Goal: Information Seeking & Learning: Learn about a topic

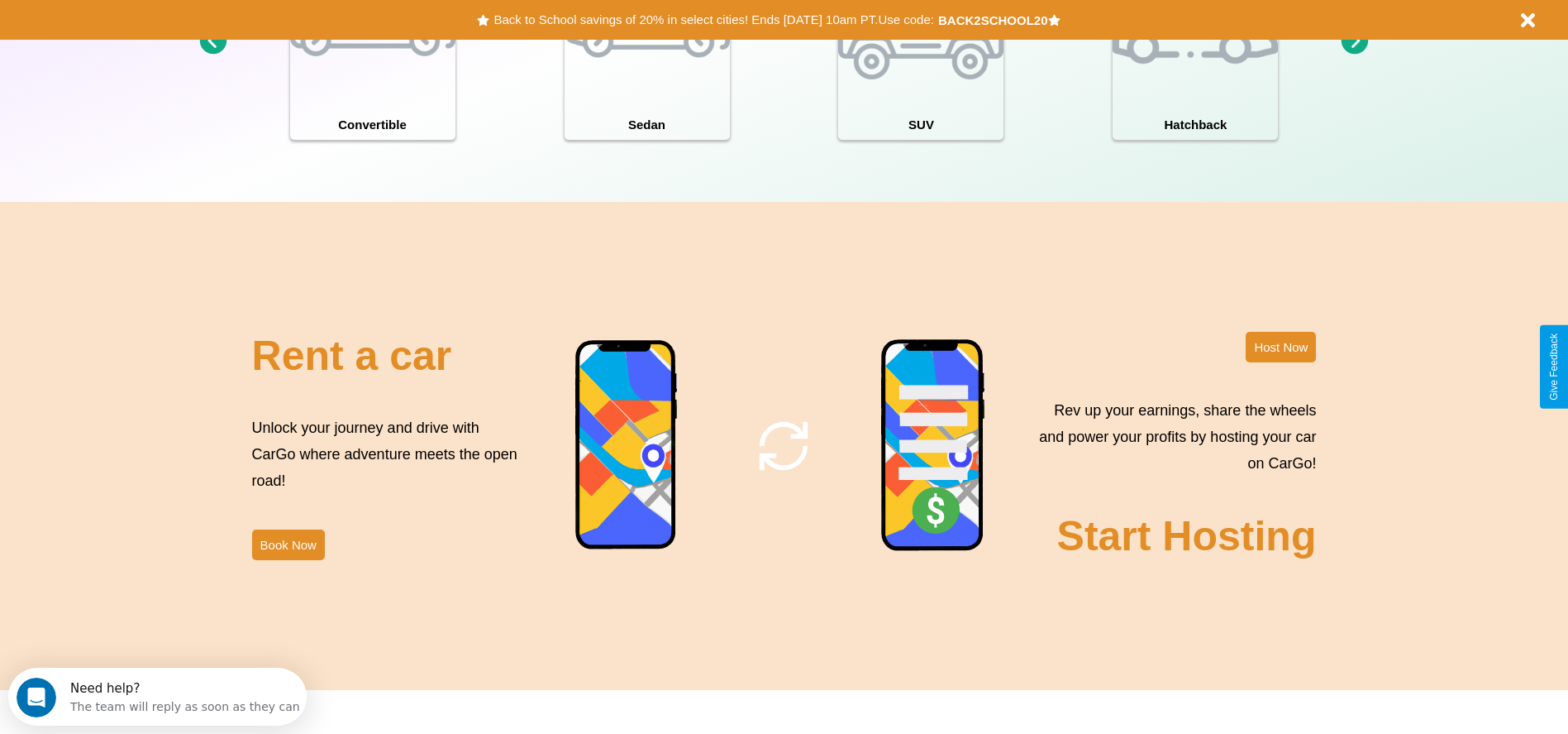
scroll to position [2373, 0]
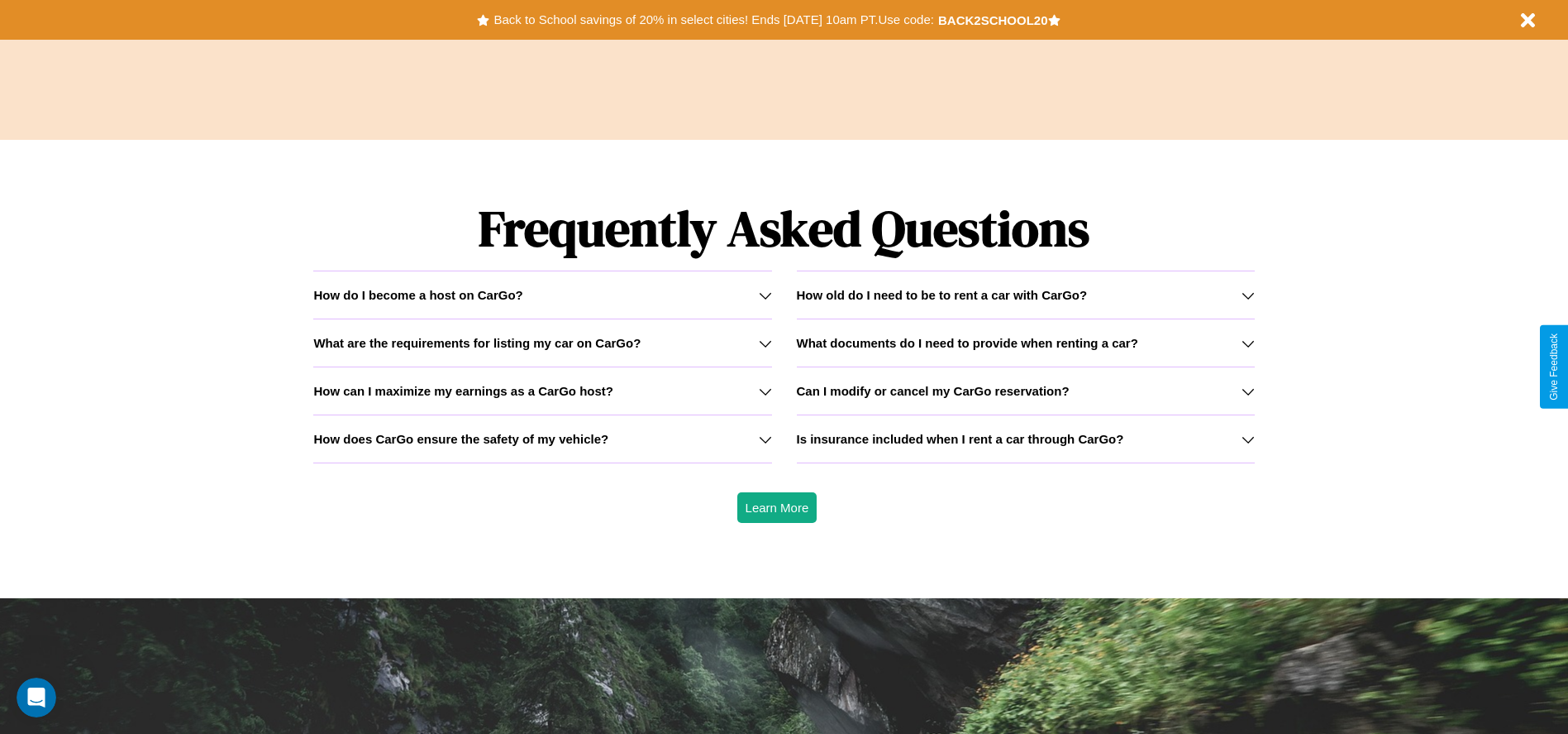
click at [542, 294] on div "How do I become a host on CarGo?" at bounding box center [542, 294] width 458 height 14
click at [764, 294] on icon at bounding box center [765, 295] width 13 height 13
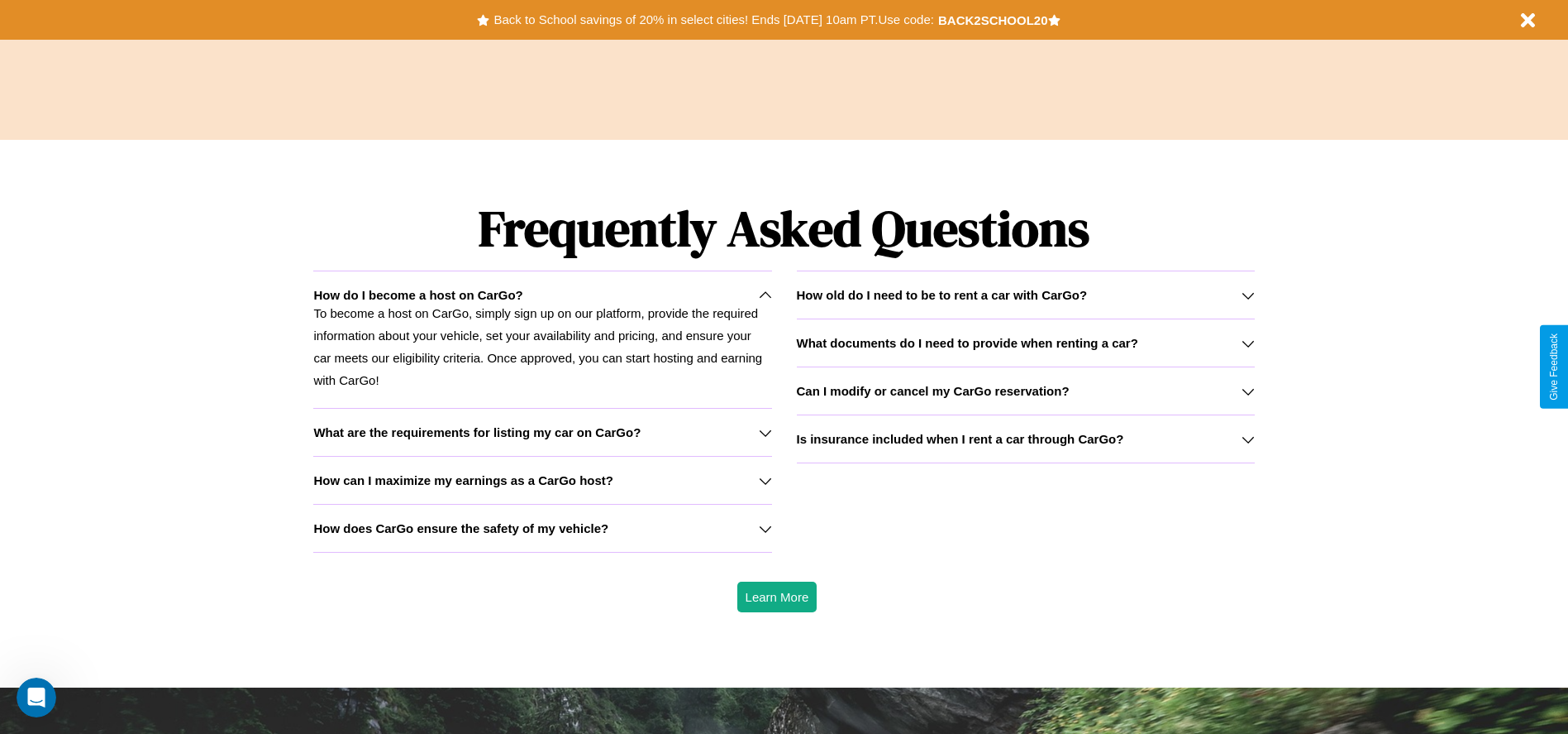
click at [1025, 343] on h3 "What documents do I need to provide when renting a car?" at bounding box center [968, 343] width 342 height 14
click at [764, 431] on icon at bounding box center [765, 432] width 13 height 13
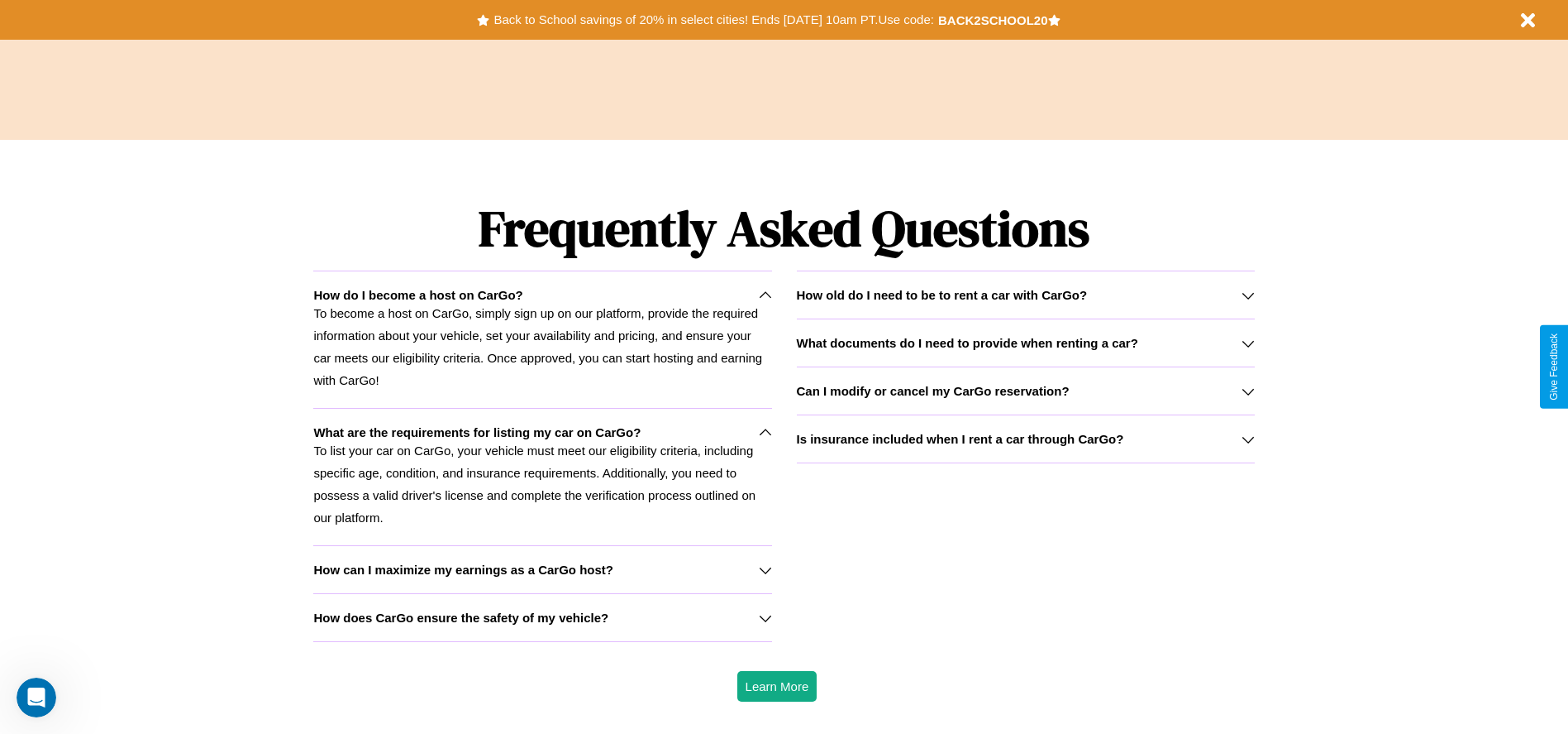
click at [1025, 294] on h3 "How old do I need to be to rent a car with CarGo?" at bounding box center [943, 294] width 291 height 14
click at [1248, 343] on icon at bounding box center [1248, 343] width 13 height 13
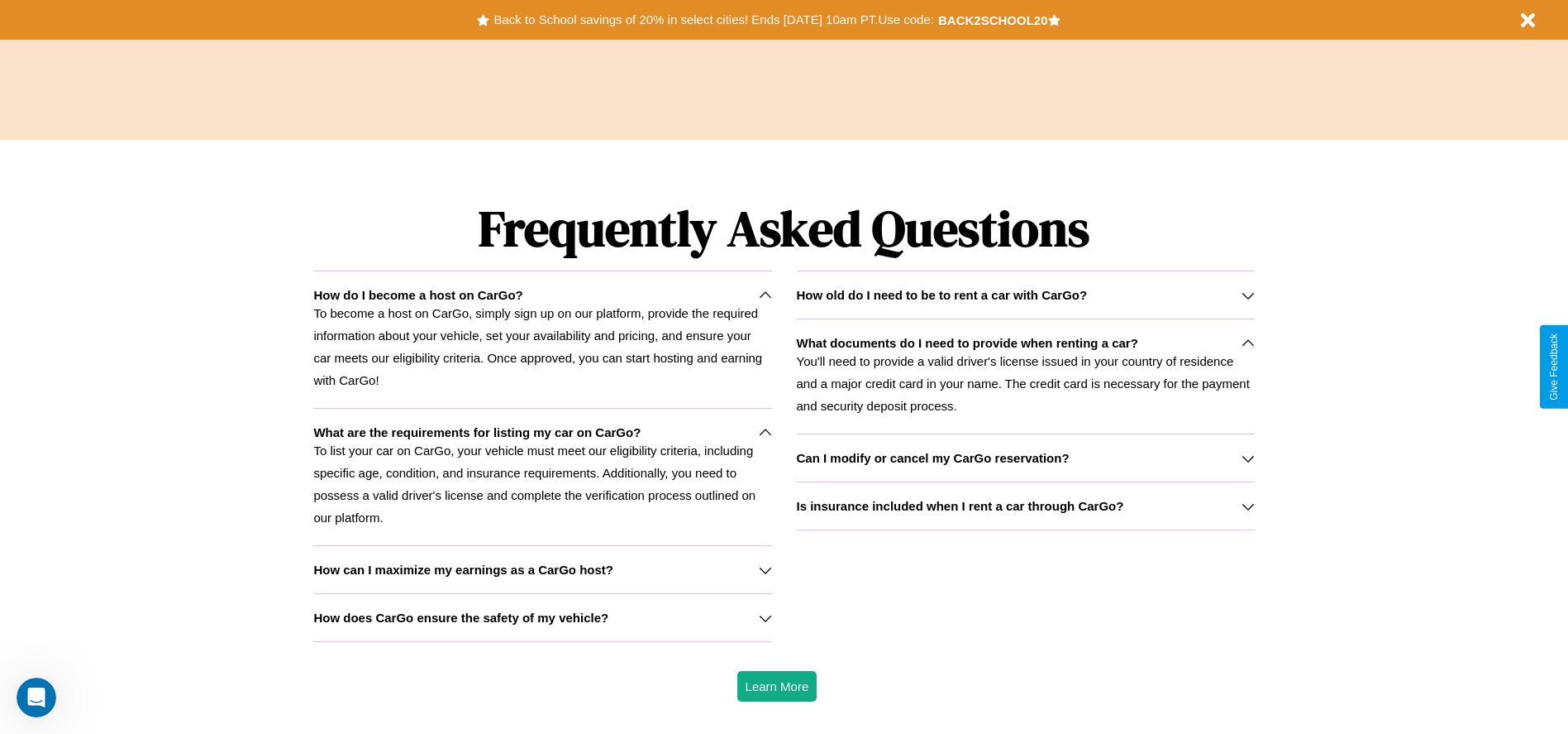
click at [542, 569] on h3 "How can I maximize my earnings as a CarGo host?" at bounding box center [464, 569] width 301 height 14
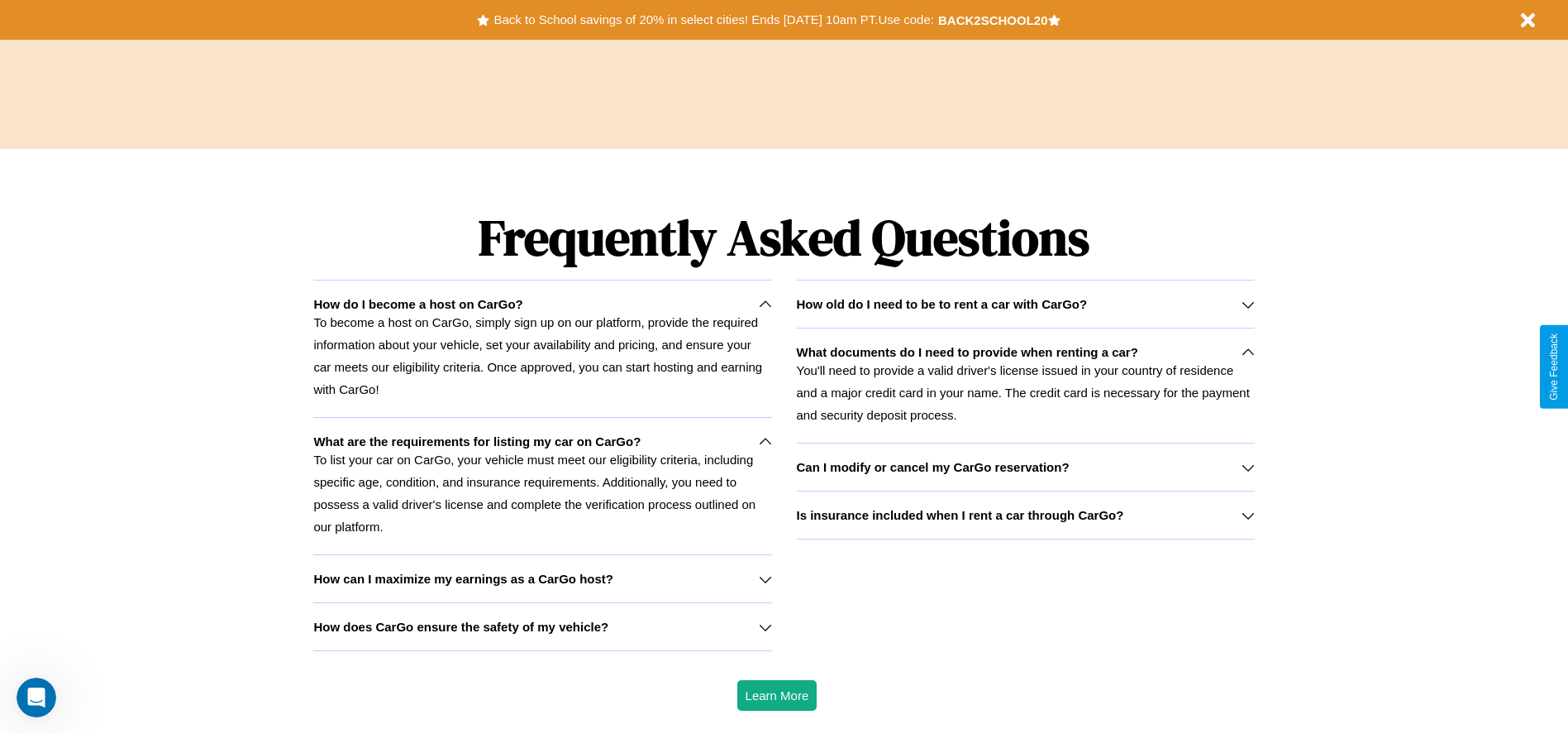
scroll to position [344, 0]
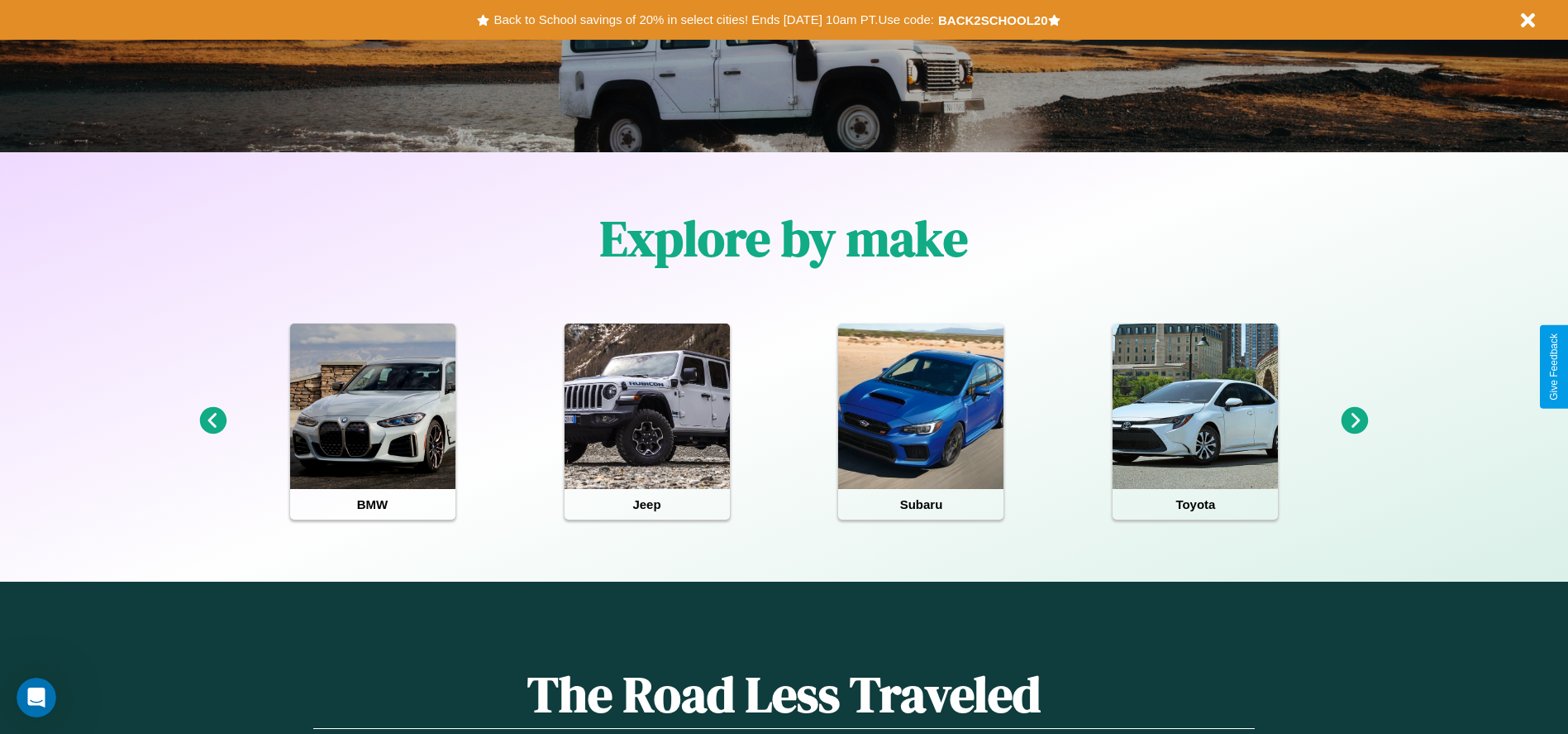
click at [1355, 421] on icon at bounding box center [1355, 420] width 27 height 27
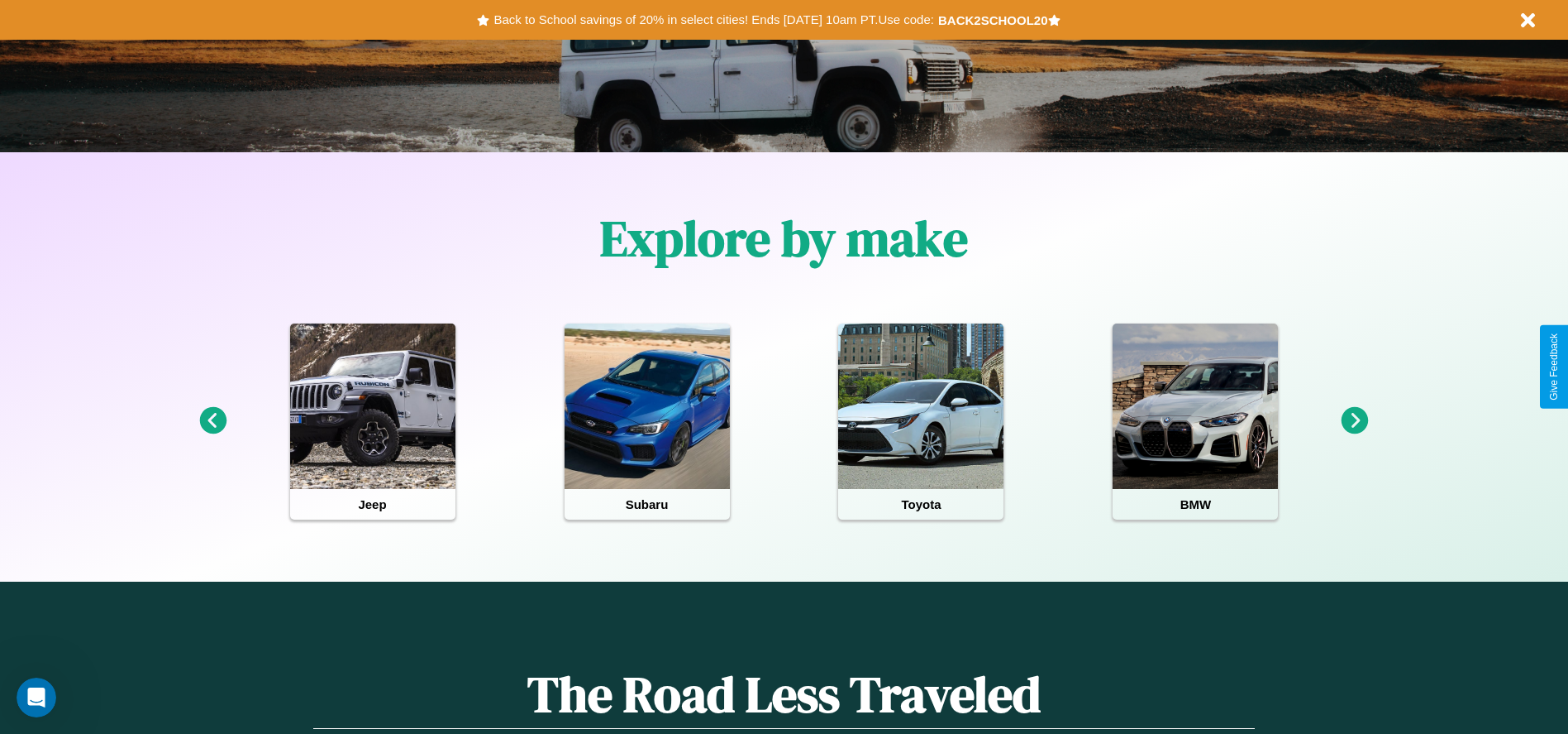
click at [1355, 421] on icon at bounding box center [1355, 420] width 27 height 27
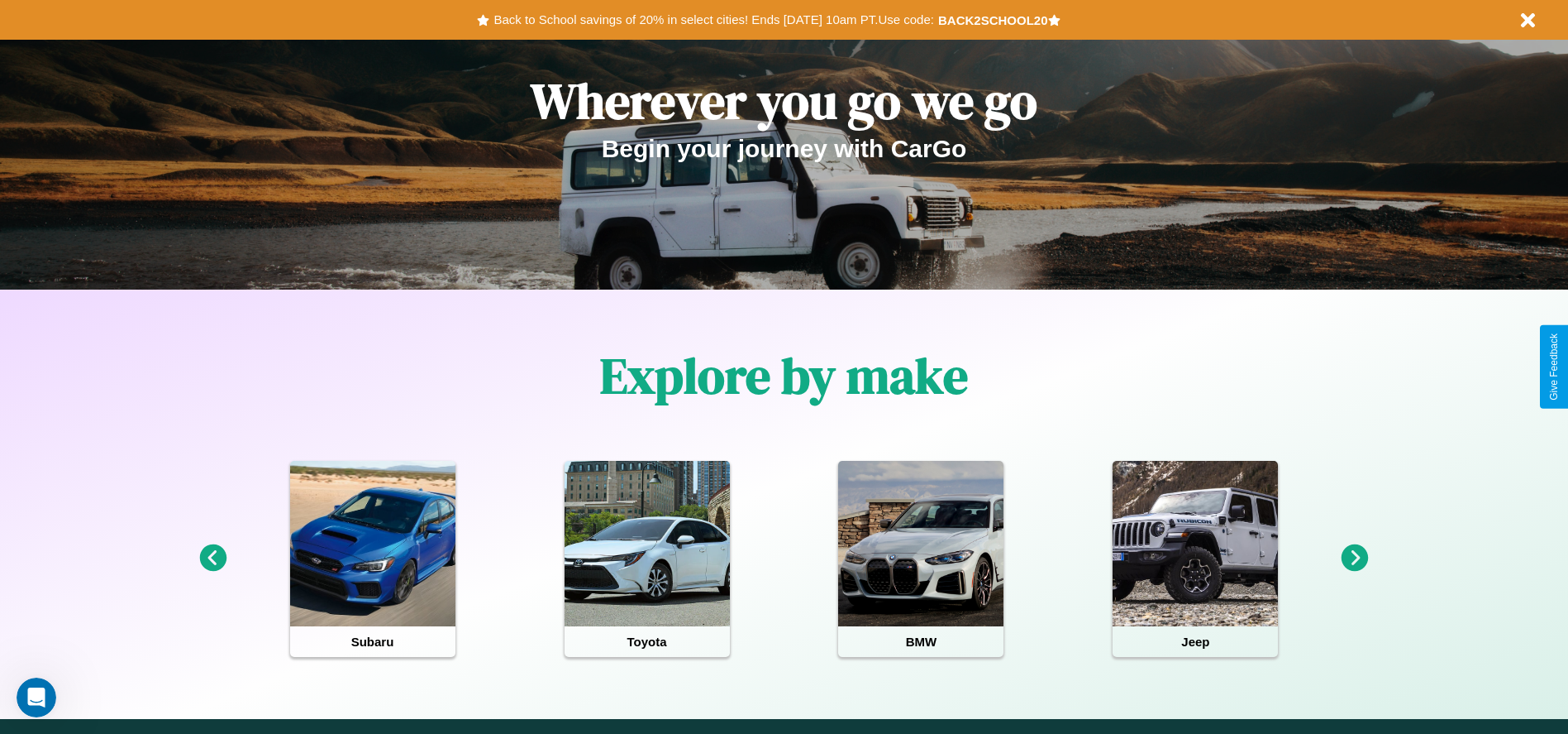
scroll to position [0, 0]
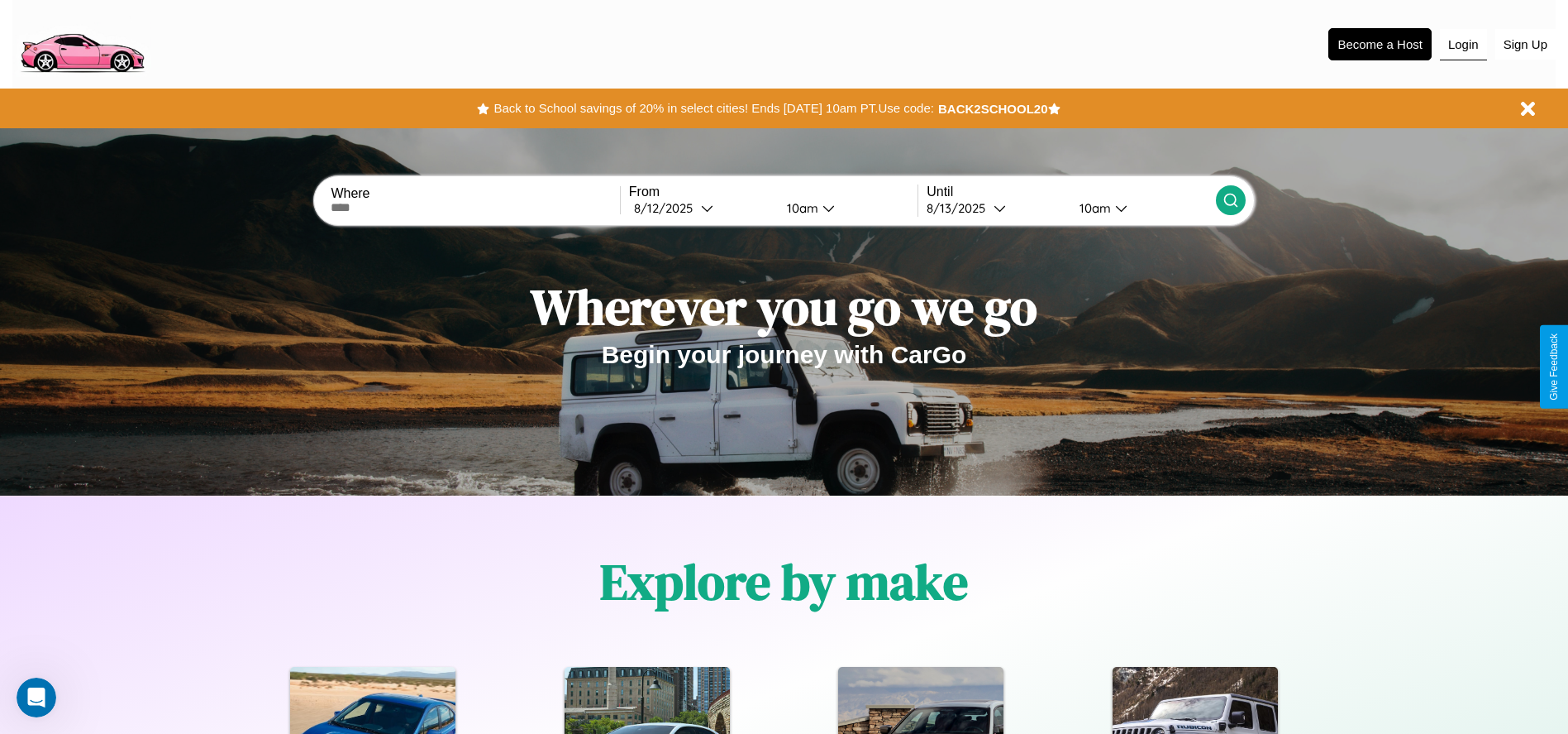
click at [1463, 44] on button "Login" at bounding box center [1463, 45] width 47 height 32
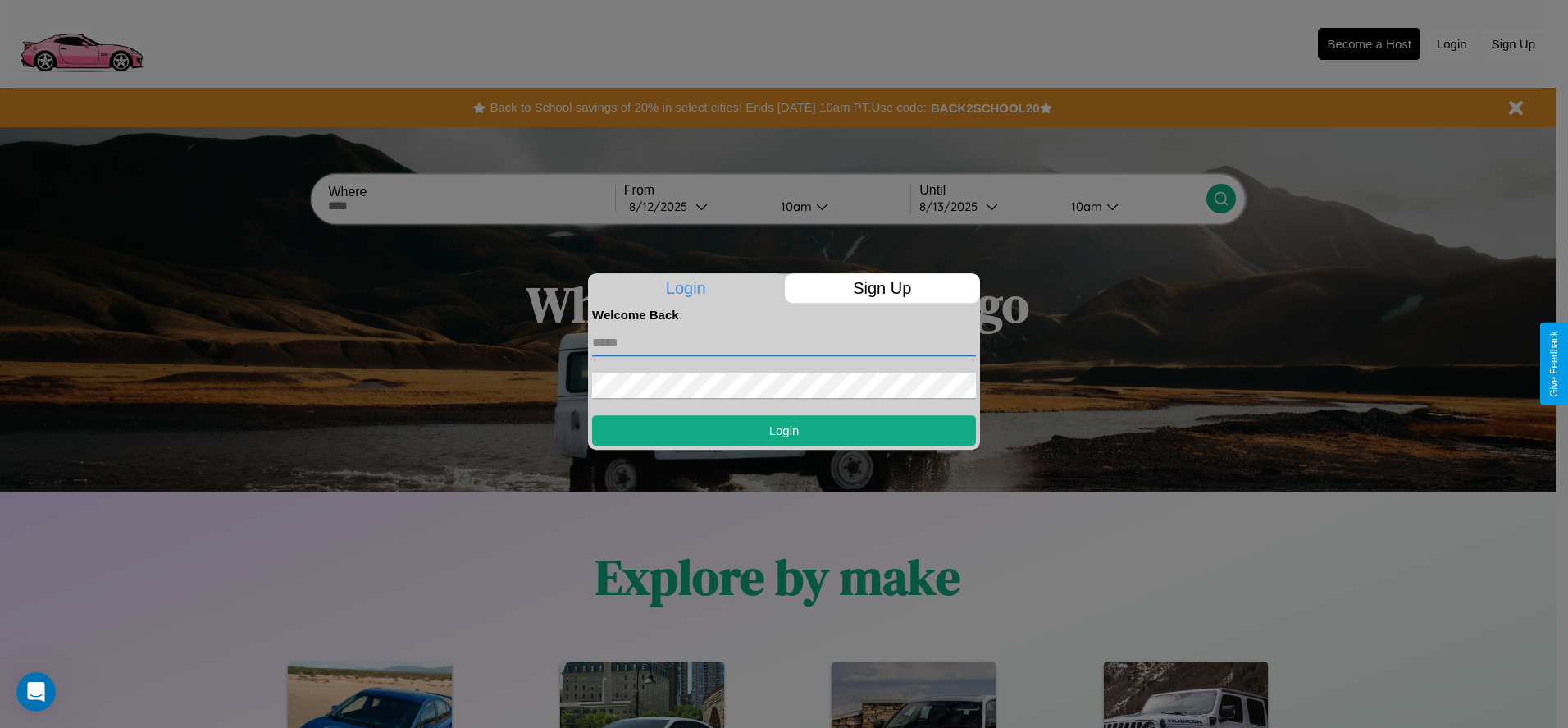
click at [784, 342] on input "text" at bounding box center [784, 343] width 384 height 26
type input "**********"
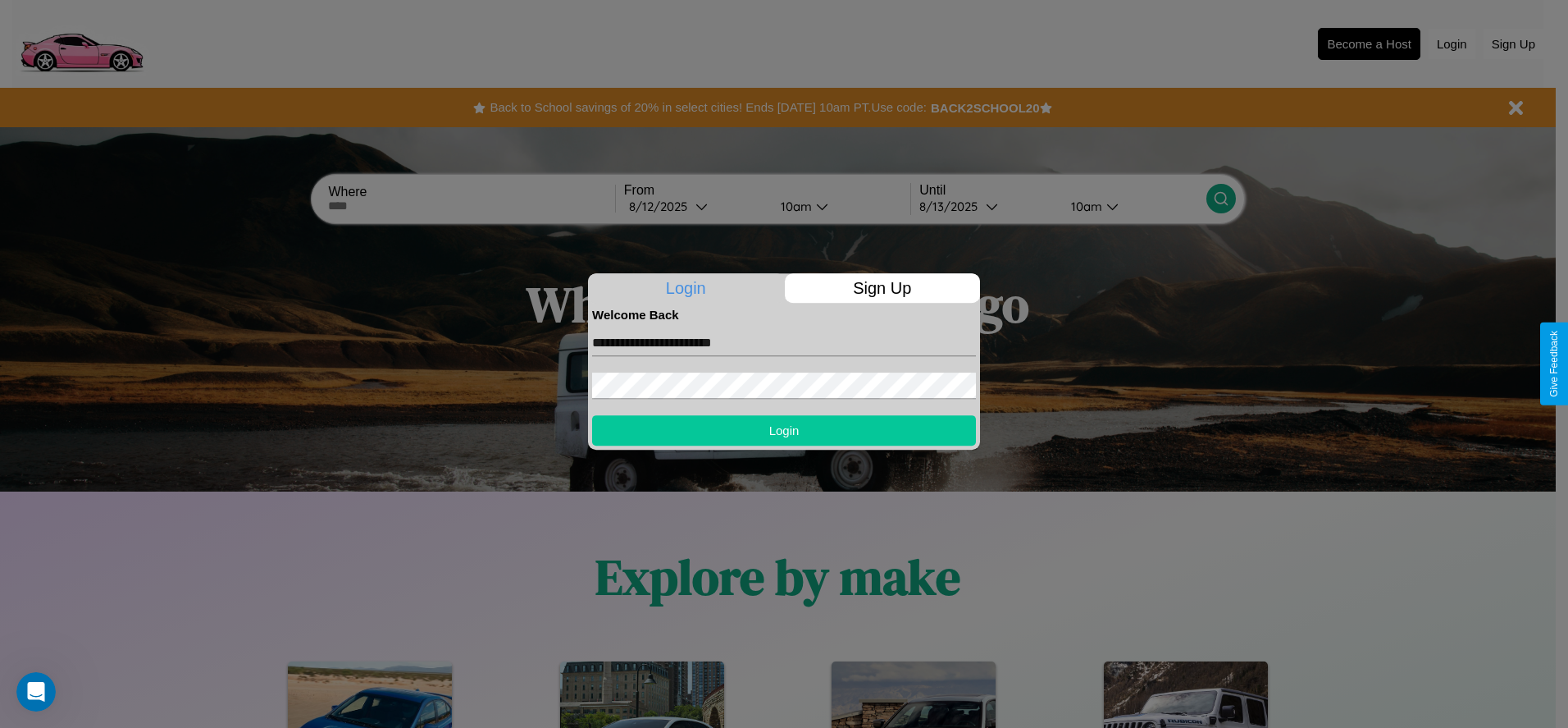
click at [784, 430] on button "Login" at bounding box center [784, 430] width 384 height 31
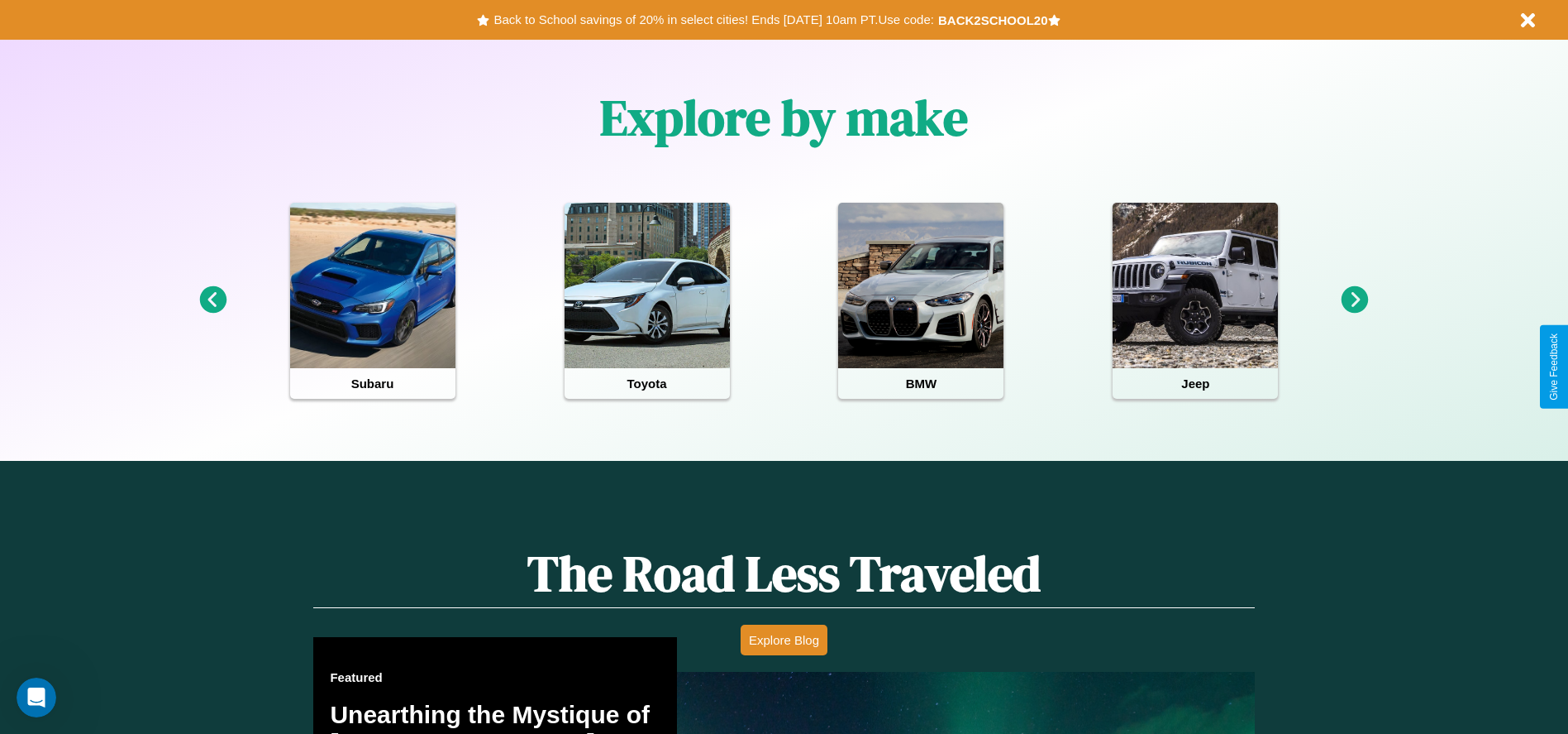
scroll to position [2001, 0]
